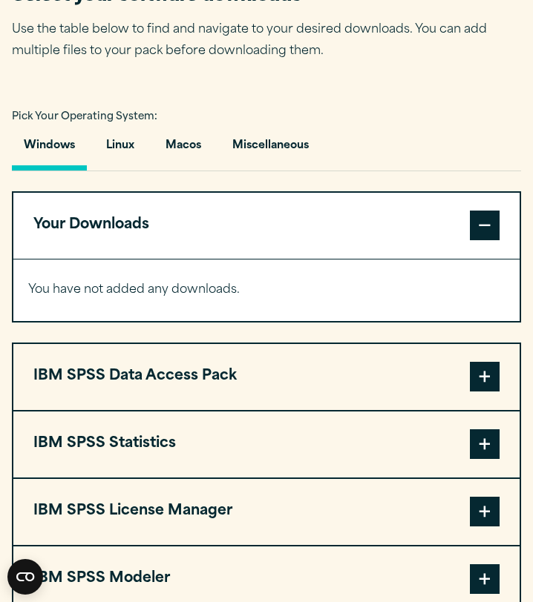
scroll to position [987, 0]
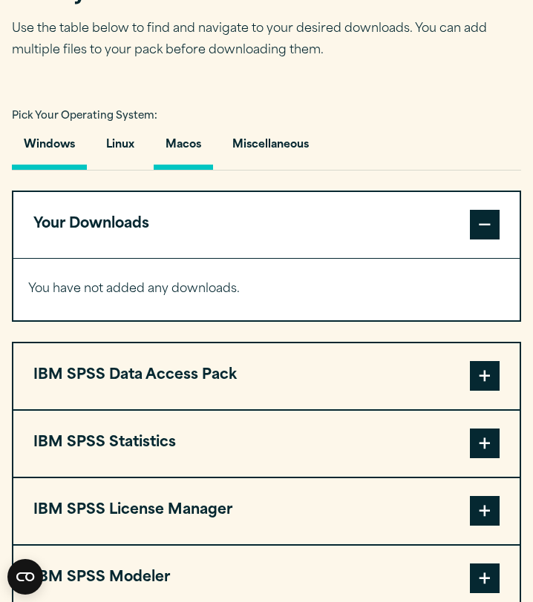
click at [188, 151] on button "Macos" at bounding box center [183, 149] width 59 height 42
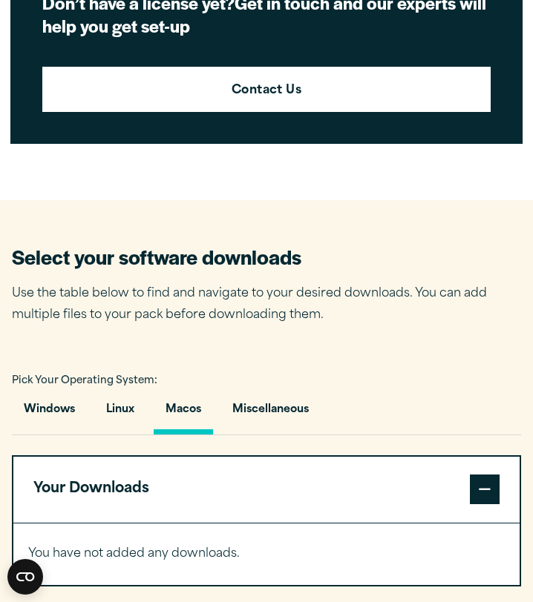
scroll to position [736, 0]
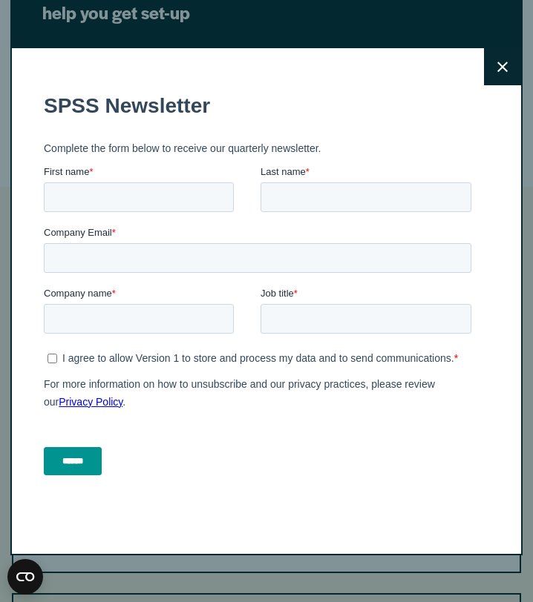
click at [501, 73] on button "Close" at bounding box center [502, 66] width 37 height 37
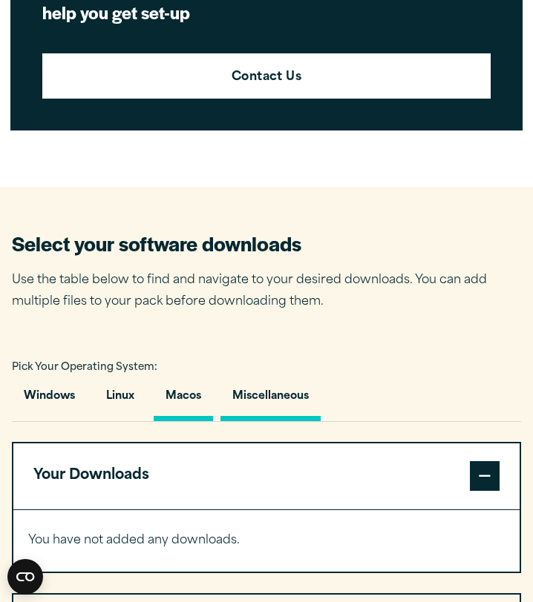
click at [273, 405] on button "Miscellaneous" at bounding box center [270, 400] width 100 height 42
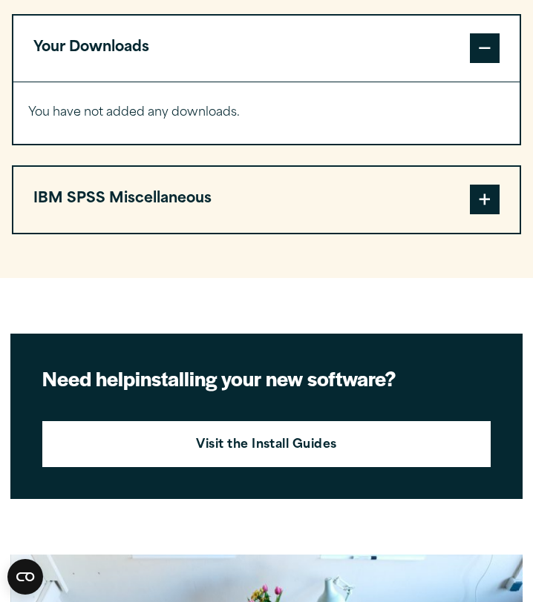
scroll to position [1173, 0]
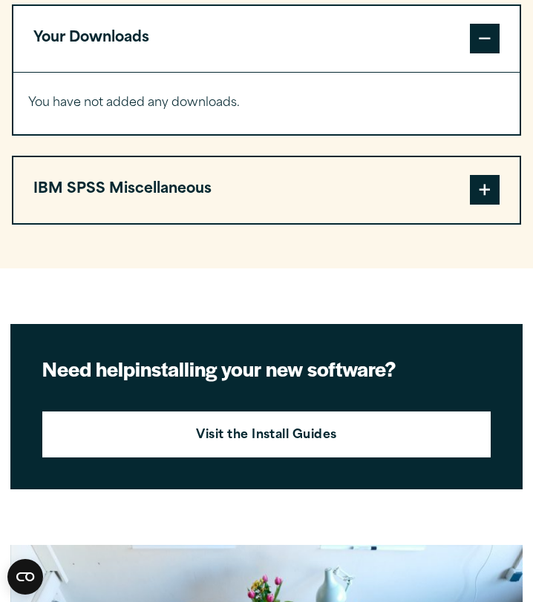
click at [495, 200] on span at bounding box center [484, 190] width 30 height 30
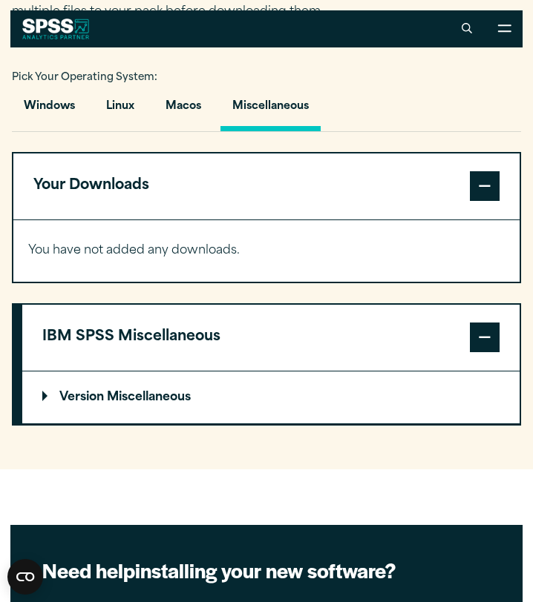
scroll to position [952, 0]
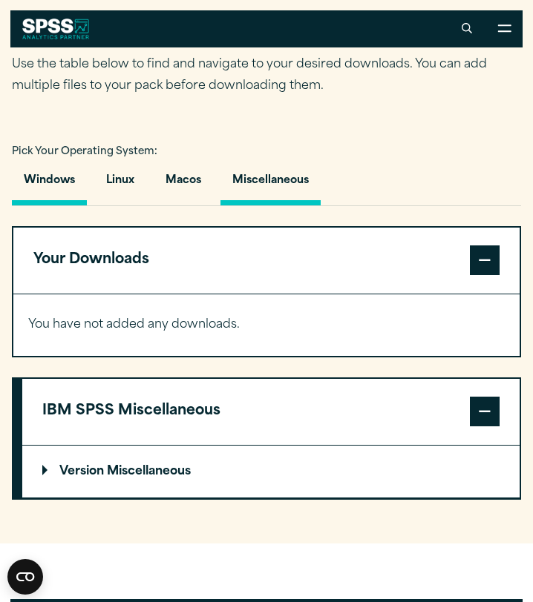
click at [49, 198] on button "Windows" at bounding box center [49, 184] width 75 height 42
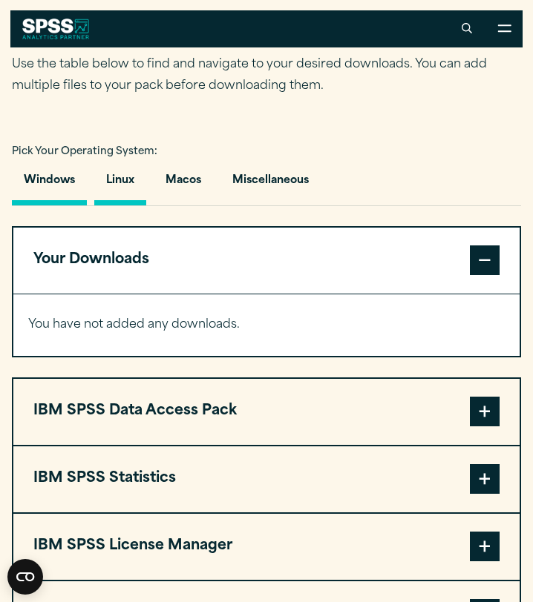
click at [130, 184] on button "Linux" at bounding box center [120, 184] width 52 height 42
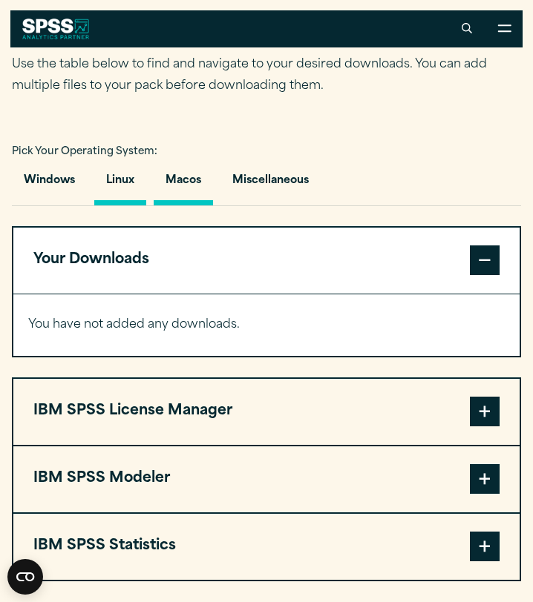
click at [202, 181] on button "Macos" at bounding box center [183, 184] width 59 height 42
click at [273, 190] on button "Miscellaneous" at bounding box center [270, 184] width 100 height 42
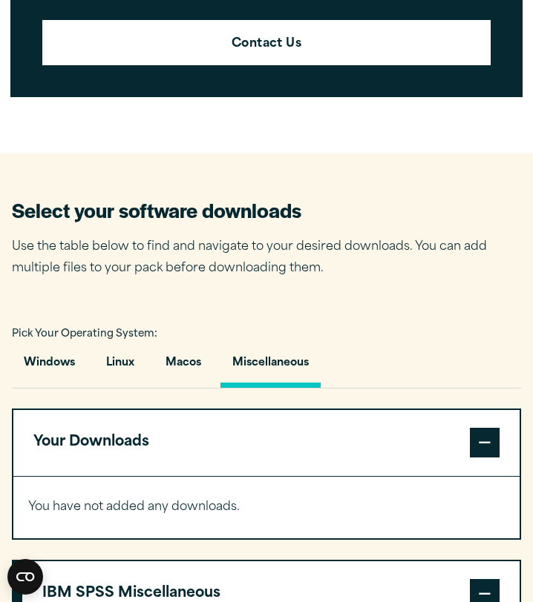
scroll to position [770, 0]
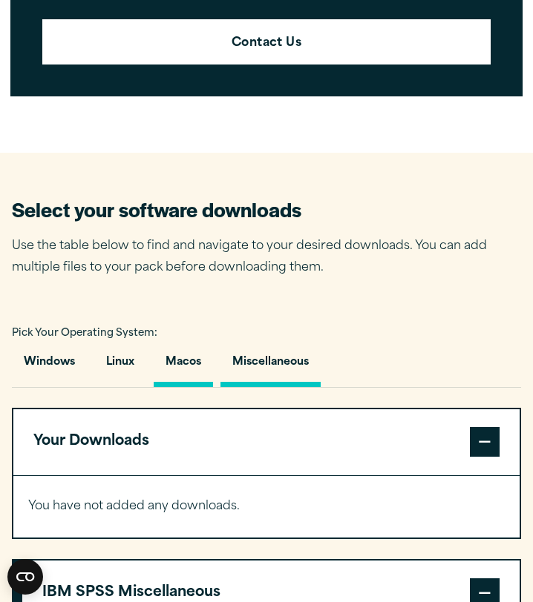
click at [186, 366] on button "Macos" at bounding box center [183, 366] width 59 height 42
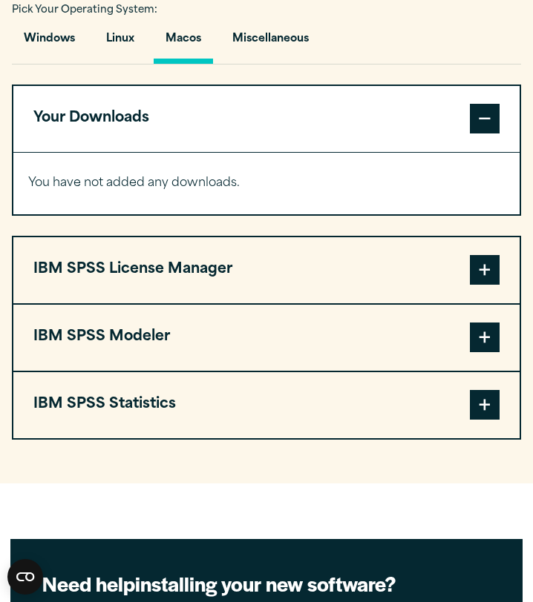
scroll to position [1096, 0]
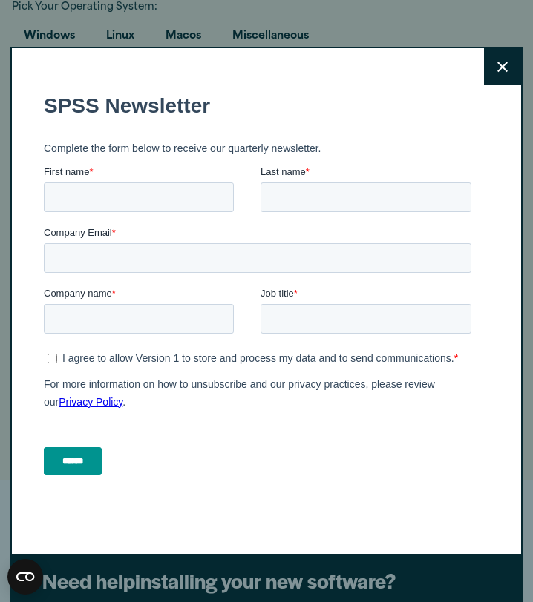
click at [492, 77] on button "Close" at bounding box center [502, 66] width 37 height 37
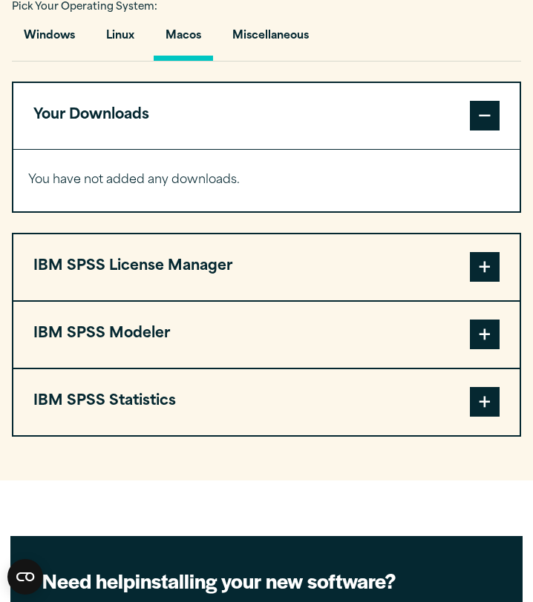
click at [484, 406] on span at bounding box center [484, 402] width 30 height 30
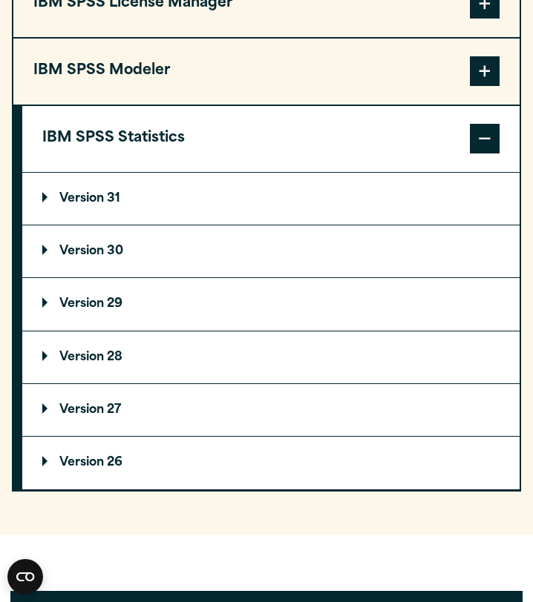
scroll to position [1365, 0]
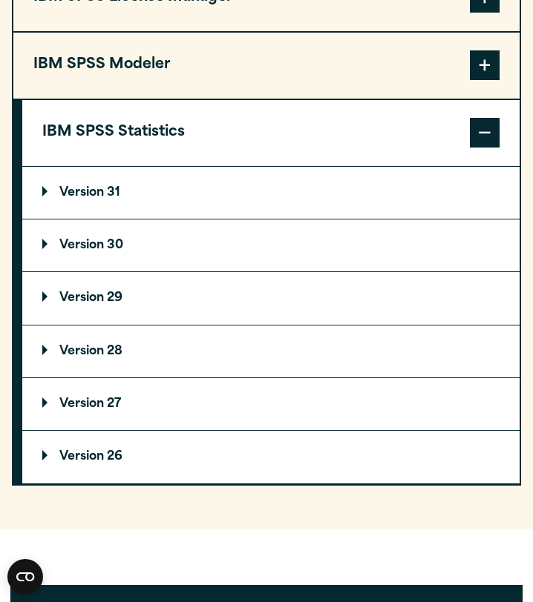
click at [49, 251] on p "Version 30" at bounding box center [82, 246] width 81 height 12
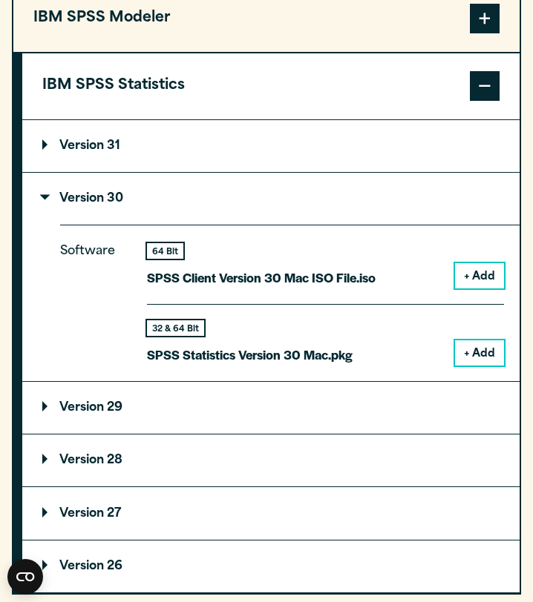
scroll to position [1414, 0]
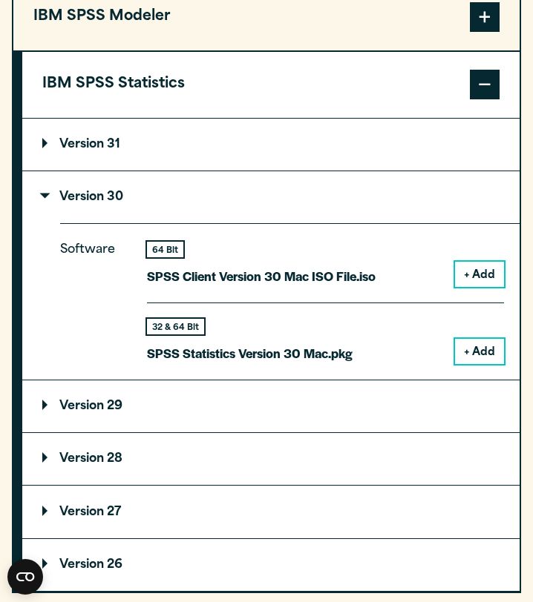
click at [464, 349] on button "+ Add" at bounding box center [479, 351] width 49 height 25
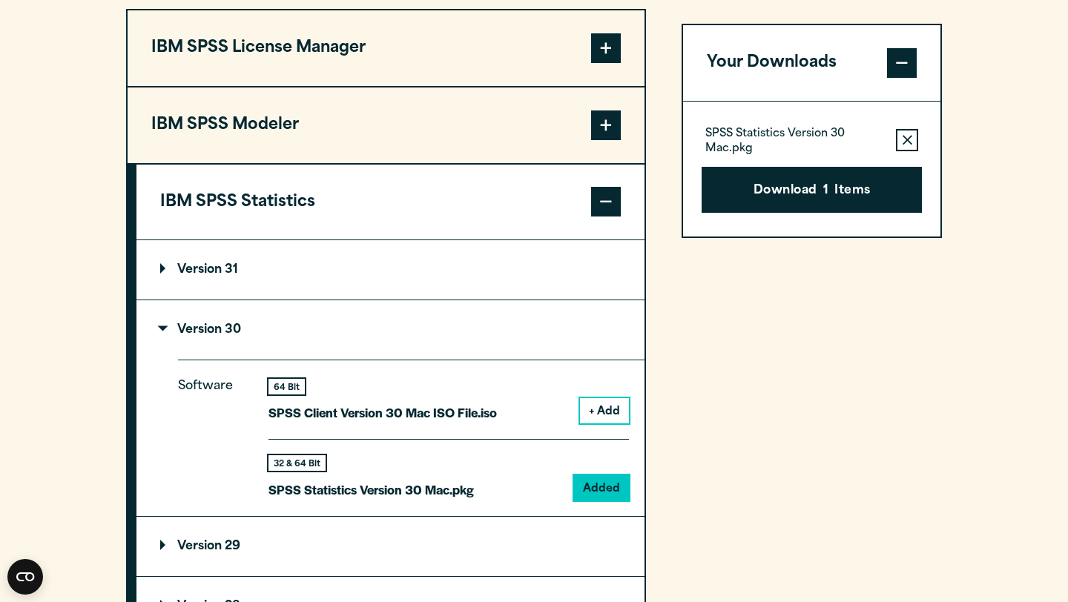
scroll to position [1224, 0]
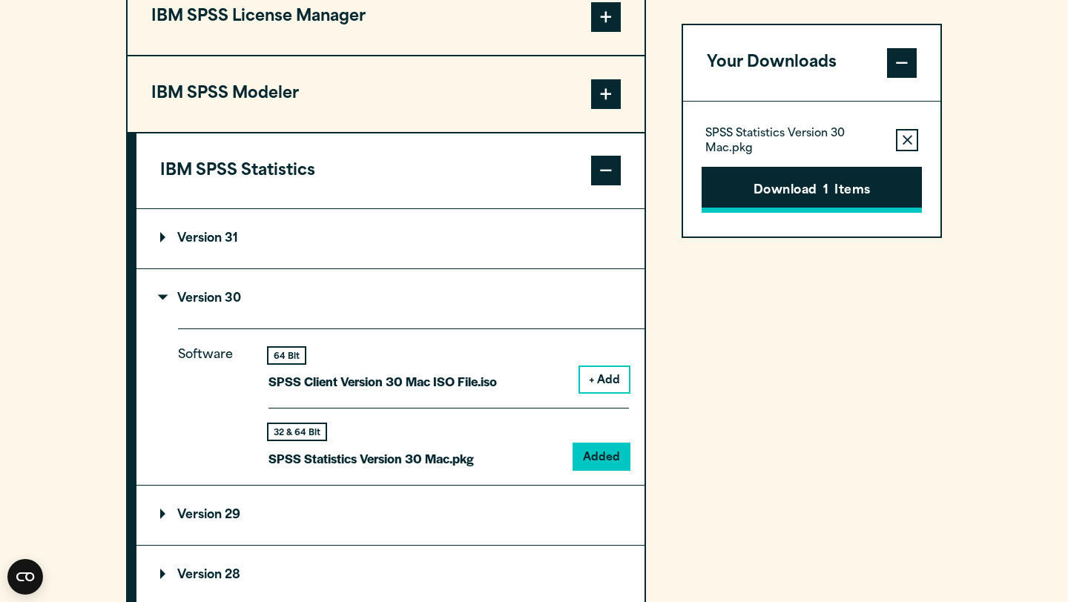
click at [532, 197] on button "Download 1 Items" at bounding box center [812, 190] width 220 height 46
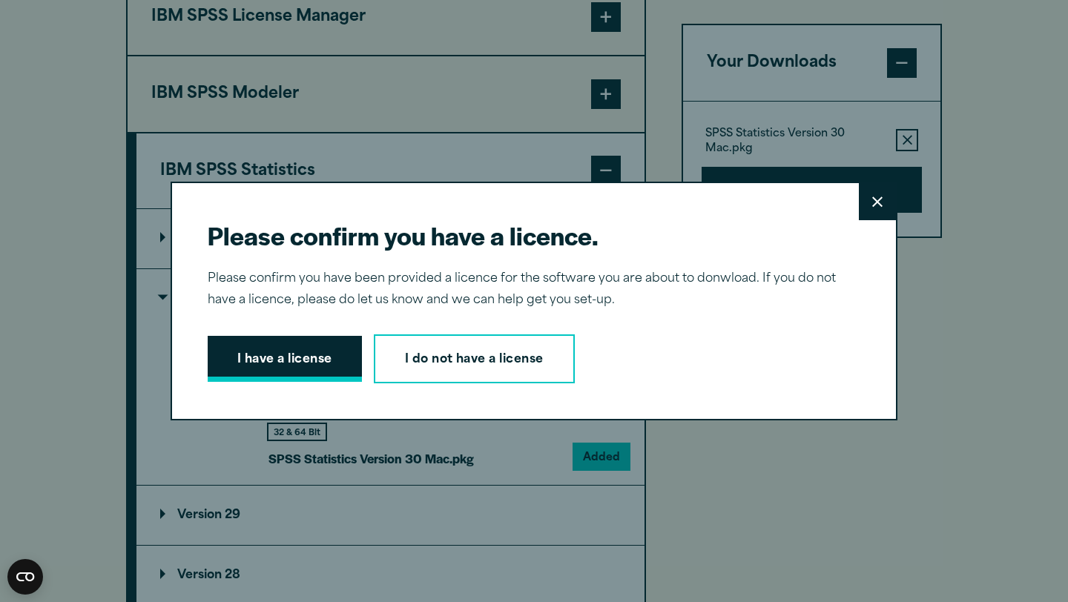
click at [297, 368] on button "I have a license" at bounding box center [285, 359] width 154 height 46
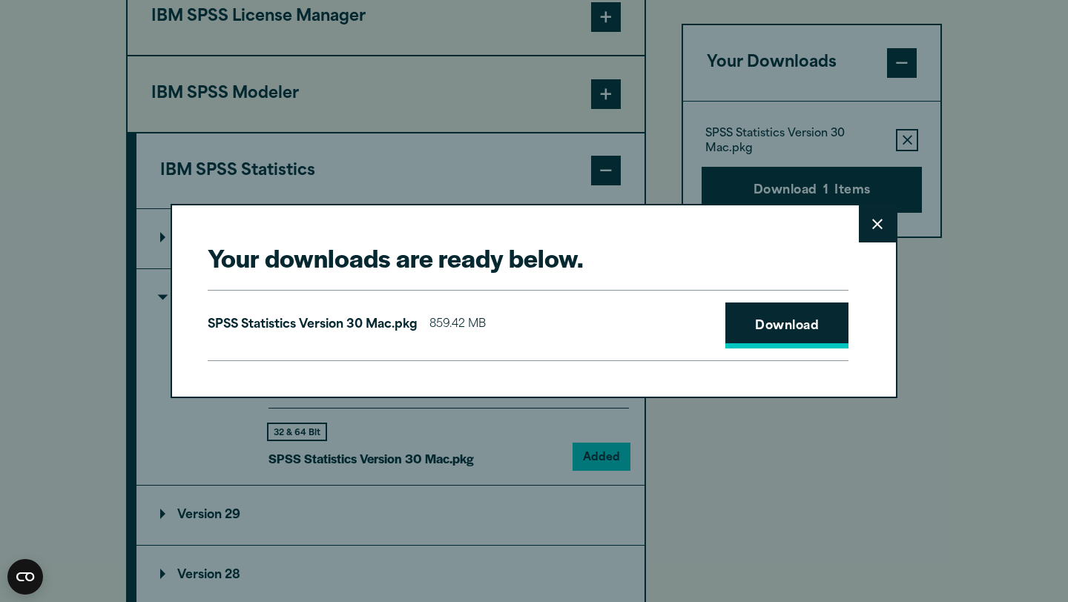
click at [532, 325] on link "Download" at bounding box center [786, 326] width 123 height 46
click at [532, 222] on icon at bounding box center [877, 224] width 10 height 11
